Goal: Navigation & Orientation: Go to known website

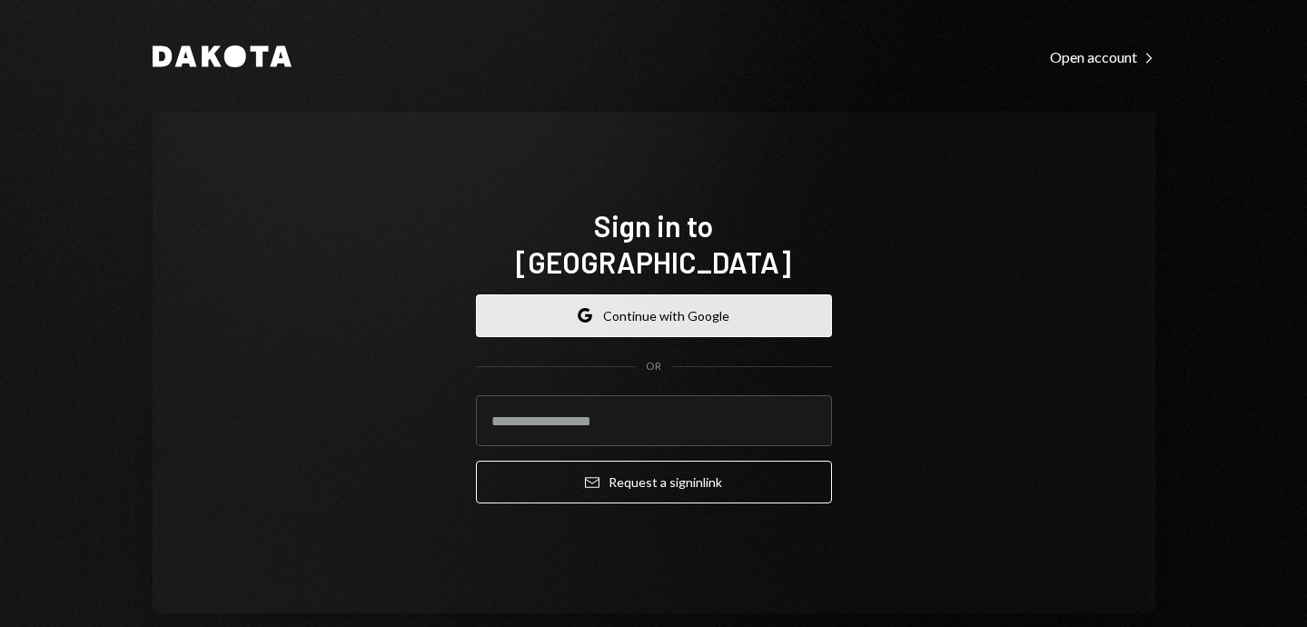
click at [684, 301] on button "Google Continue with Google" at bounding box center [654, 315] width 356 height 43
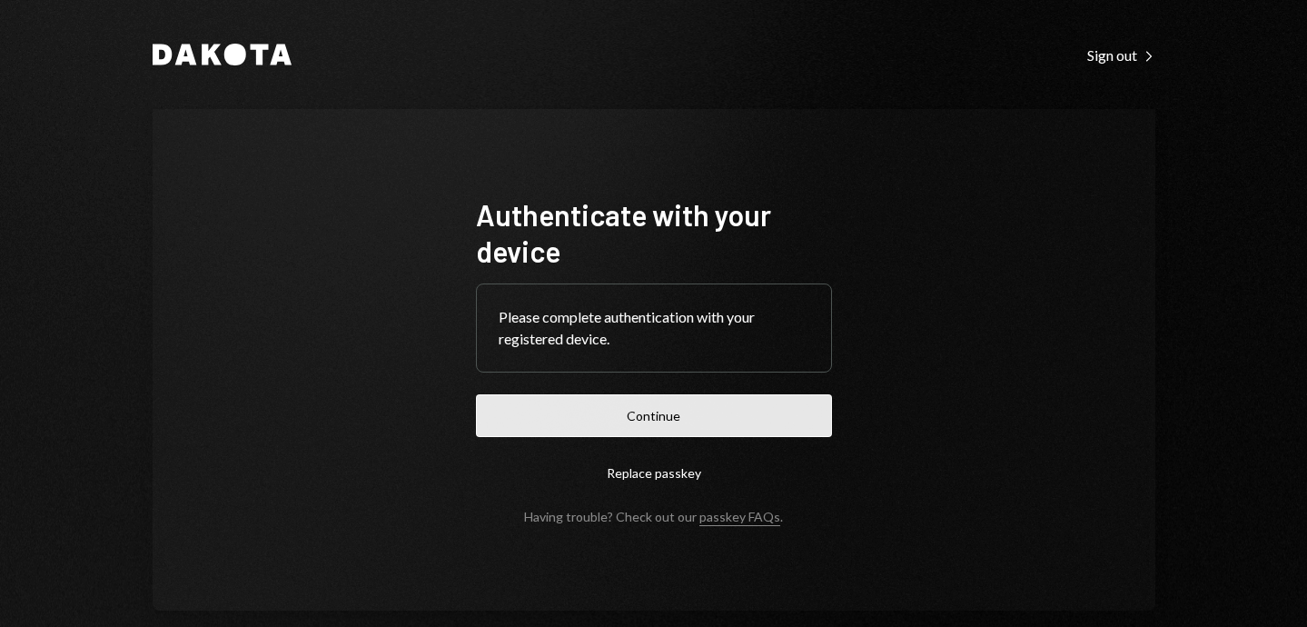
click at [653, 419] on button "Continue" at bounding box center [654, 415] width 356 height 43
